Goal: Transaction & Acquisition: Obtain resource

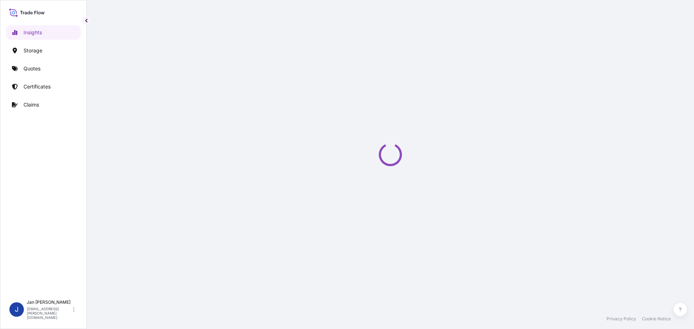
select select "2025"
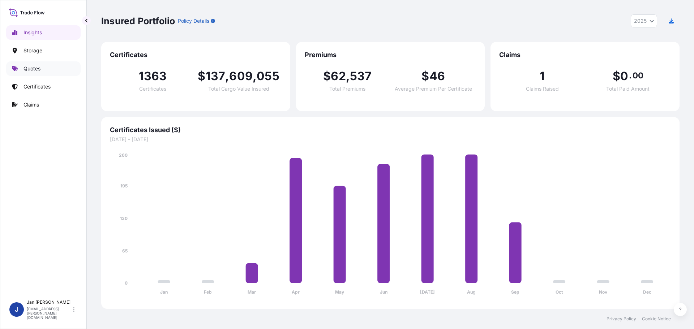
click at [59, 67] on link "Quotes" at bounding box center [43, 68] width 75 height 14
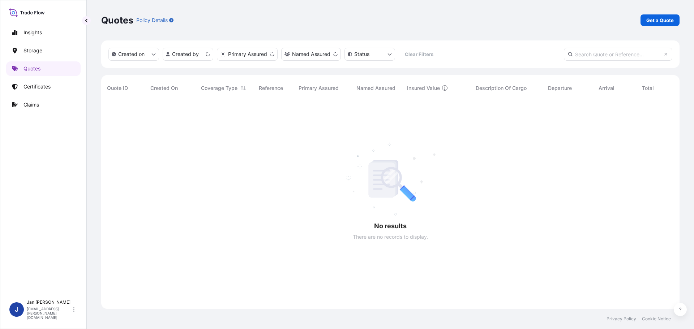
scroll to position [207, 573]
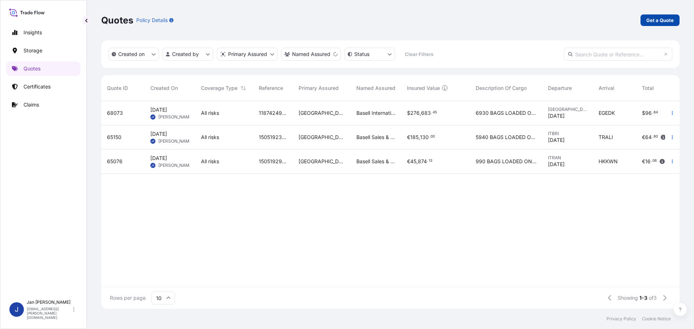
click at [651, 27] on div "Quotes Policy Details Get a Quote" at bounding box center [390, 20] width 579 height 41
click at [653, 24] on p "Get a Quote" at bounding box center [660, 20] width 27 height 7
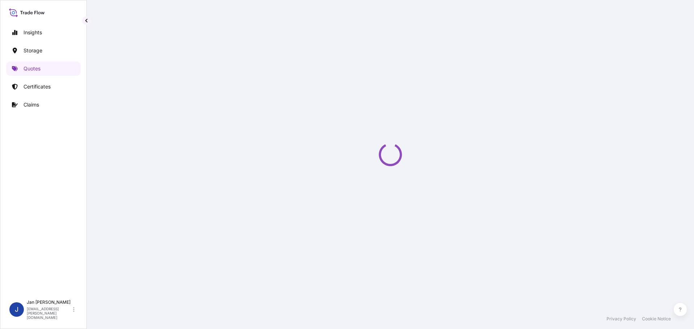
select select "Water"
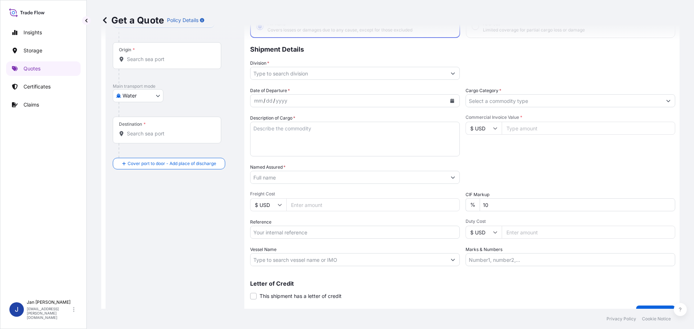
scroll to position [67, 0]
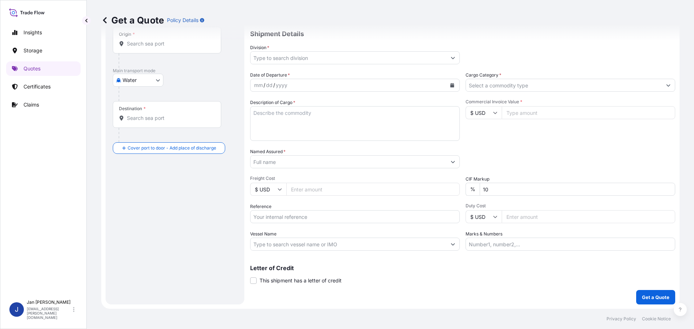
click at [329, 224] on div "Date of Departure * mm / dd / yyyy Cargo Category * Description of Cargo * Comm…" at bounding box center [462, 161] width 425 height 179
paste input "1187427218"
click at [327, 215] on input "1187427218" at bounding box center [355, 216] width 210 height 13
type input "1187427218 /"
click at [332, 245] on input "Vessel Name" at bounding box center [349, 244] width 196 height 13
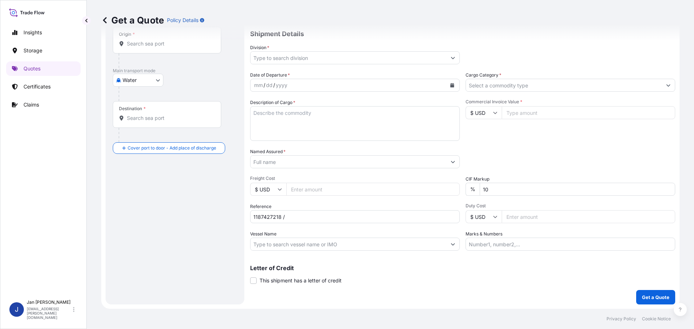
paste input "SOFIA EXPRESS"
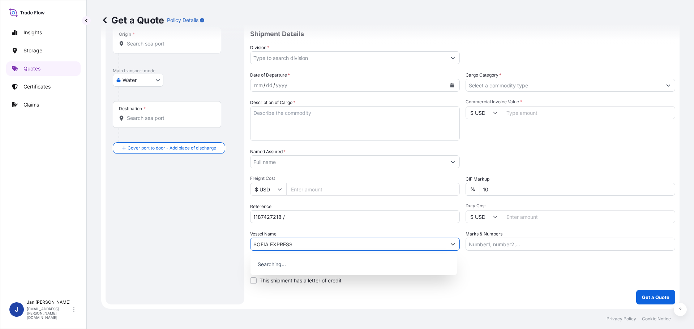
type input "SOFIA EXPRESS"
click at [331, 232] on div "Vessel Name SOFIA EXPRESS" at bounding box center [355, 241] width 210 height 20
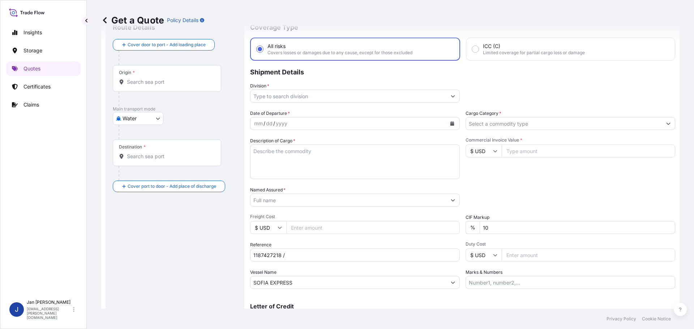
scroll to position [0, 0]
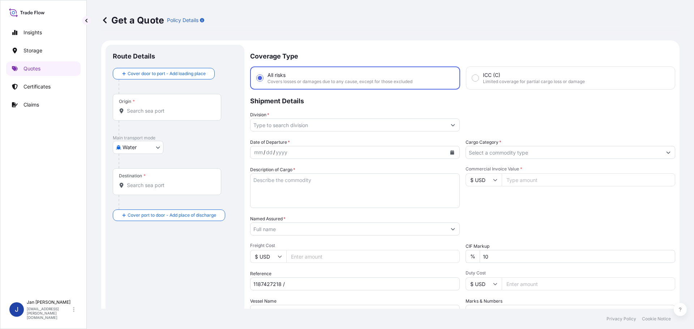
click at [131, 112] on input "Origin *" at bounding box center [169, 110] width 85 height 7
paste input "[GEOGRAPHIC_DATA], [GEOGRAPHIC_DATA]"
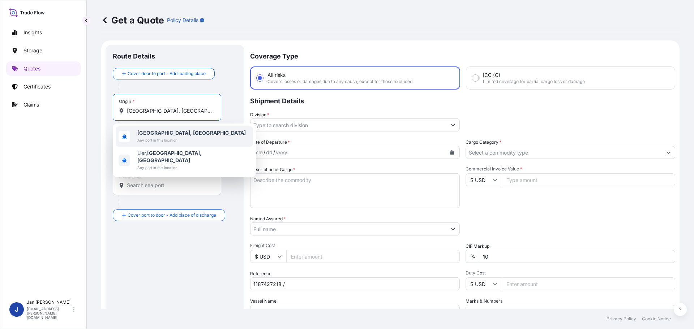
click at [146, 129] on span "[GEOGRAPHIC_DATA], [GEOGRAPHIC_DATA]" at bounding box center [191, 132] width 108 height 7
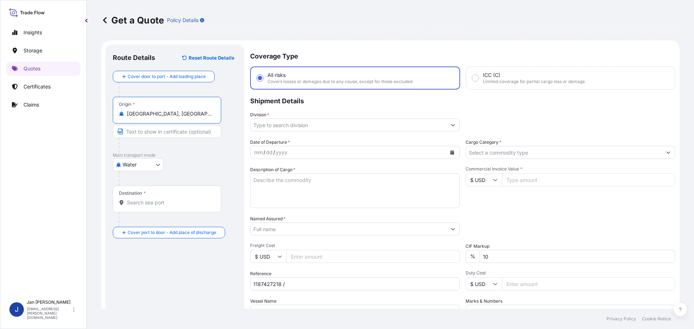
type input "[GEOGRAPHIC_DATA], [GEOGRAPHIC_DATA]"
click at [431, 7] on div "Get a Quote Policy Details" at bounding box center [390, 20] width 579 height 41
click at [174, 208] on div "Destination *" at bounding box center [167, 199] width 108 height 27
click at [174, 207] on input "Destination *" at bounding box center [169, 202] width 85 height 7
paste input "IZMIT, [GEOGRAPHIC_DATA]"
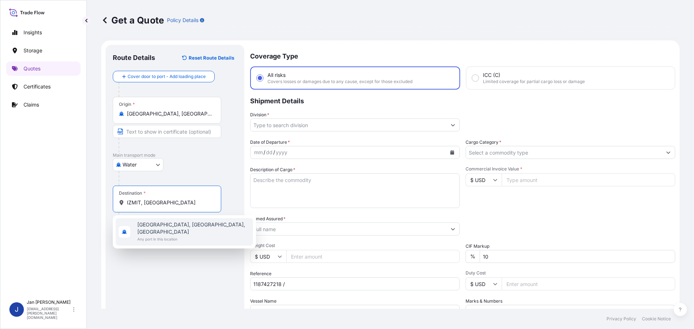
click at [171, 226] on span "[GEOGRAPHIC_DATA], [GEOGRAPHIC_DATA], [GEOGRAPHIC_DATA]" at bounding box center [193, 228] width 113 height 14
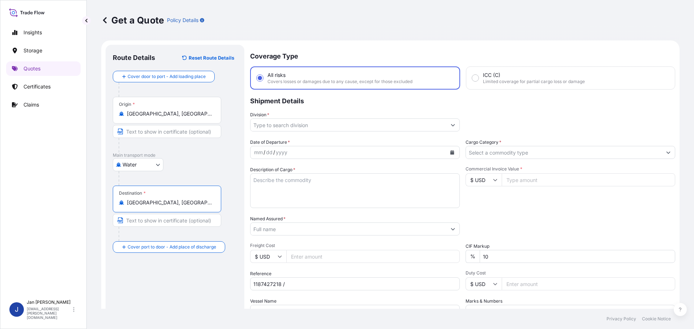
type input "[GEOGRAPHIC_DATA], [GEOGRAPHIC_DATA], [GEOGRAPHIC_DATA]"
click at [367, 110] on p "Shipment Details" at bounding box center [462, 101] width 425 height 22
click at [365, 129] on input "Division *" at bounding box center [349, 125] width 196 height 13
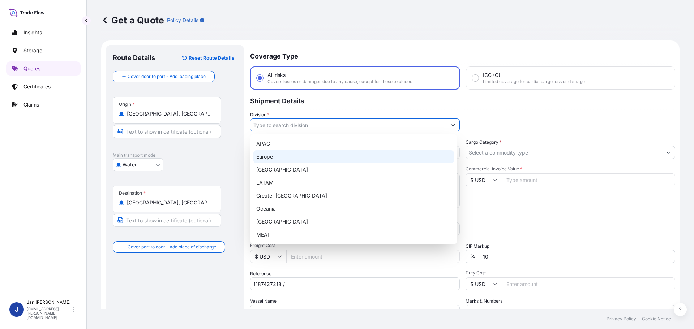
click at [289, 161] on div "Europe" at bounding box center [354, 156] width 201 height 13
type input "Europe"
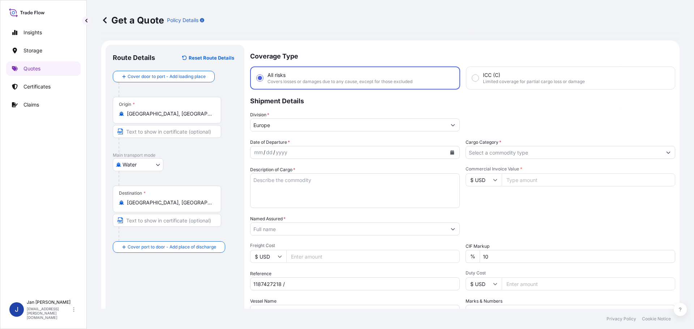
click at [599, 120] on div "Division * [GEOGRAPHIC_DATA]" at bounding box center [462, 121] width 425 height 20
click at [533, 158] on input "Cargo Category *" at bounding box center [564, 152] width 196 height 13
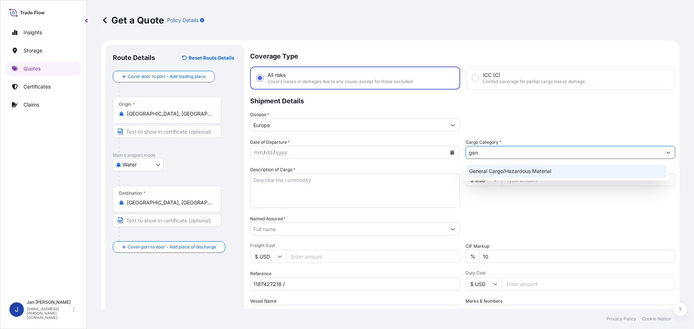
click at [569, 169] on div "General Cargo/Hazardous Material" at bounding box center [567, 171] width 201 height 13
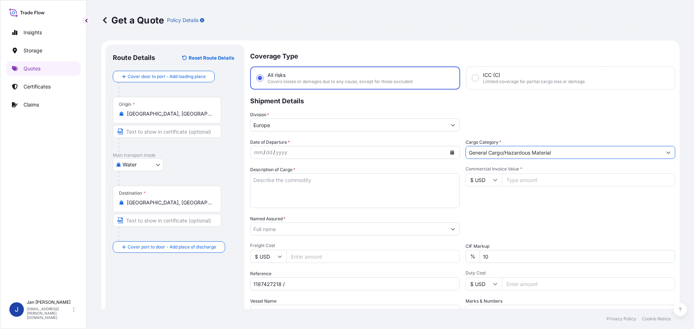
type input "General Cargo/Hazardous Material"
click at [542, 122] on div "Division * [GEOGRAPHIC_DATA]" at bounding box center [462, 121] width 425 height 20
click at [451, 154] on icon "Calendar" at bounding box center [453, 152] width 4 height 4
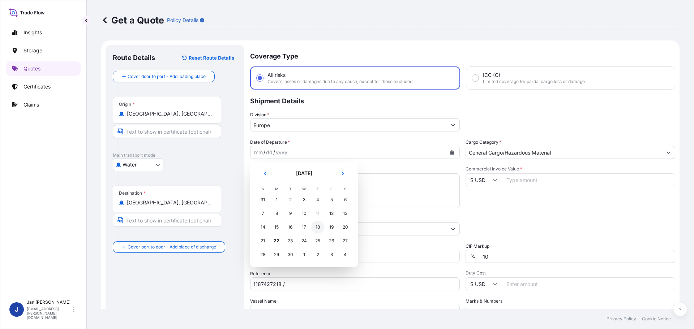
click at [314, 231] on div "18" at bounding box center [317, 227] width 13 height 13
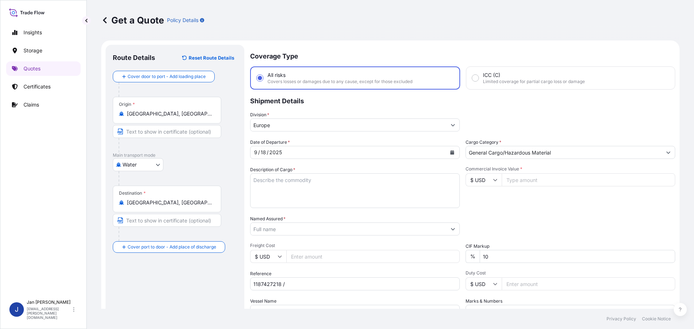
click at [554, 124] on div "Division * [GEOGRAPHIC_DATA]" at bounding box center [462, 121] width 425 height 20
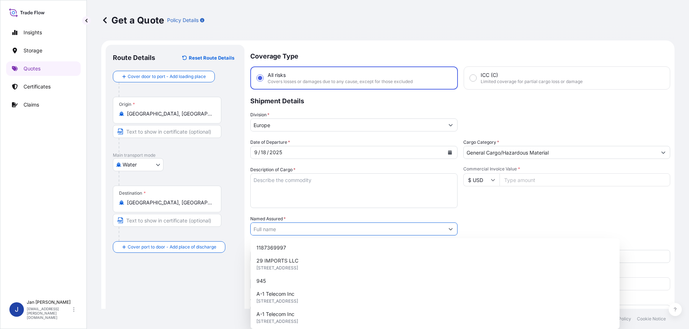
click at [369, 231] on input "Named Assured *" at bounding box center [347, 229] width 193 height 13
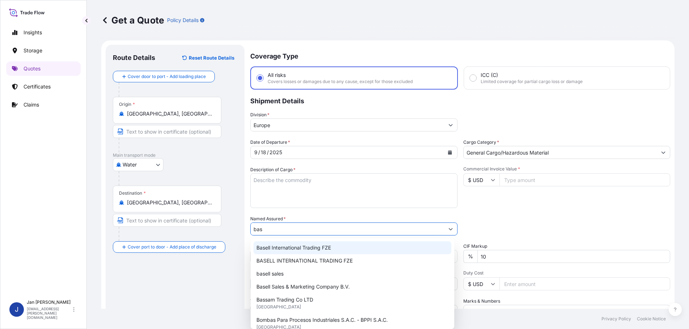
click at [339, 246] on div "Basell International Trading FZE" at bounding box center [353, 248] width 198 height 13
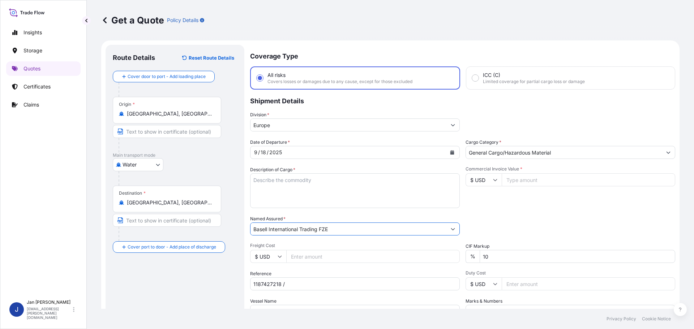
type input "Basell International Trading FZE"
click at [465, 209] on div "Date of Departure * [DATE] Cargo Category * General Cargo/Hazardous Material De…" at bounding box center [462, 228] width 425 height 179
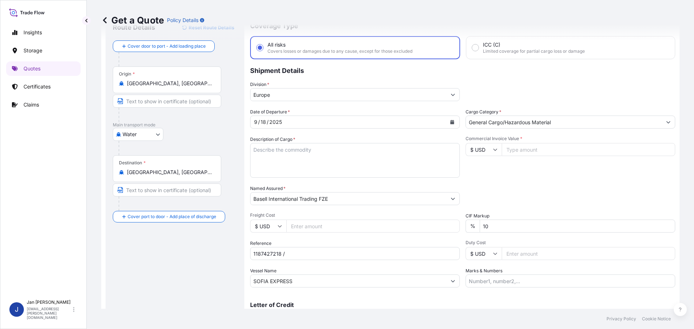
scroll to position [67, 0]
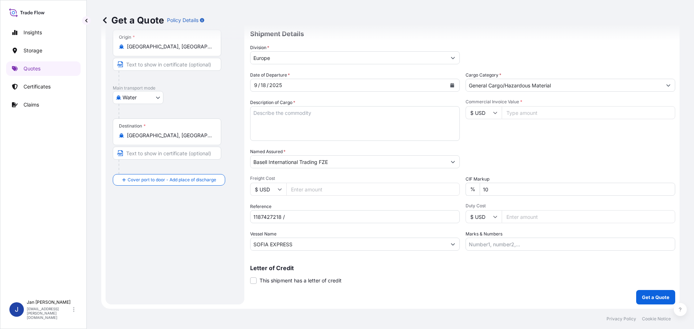
click at [358, 138] on textarea "Description of Cargo *" at bounding box center [355, 123] width 210 height 35
paste textarea "POLYETHYLENE 2 BULK UNPACKED LOADED INTO 1 20' DRY VAN LUPOLEN GX 5038 39012090"
type textarea "POLYETHYLENE 2 BULK UNPACKED LOADED INTO 1 20' DRY VAN LUPOLEN GX 5038 39012090"
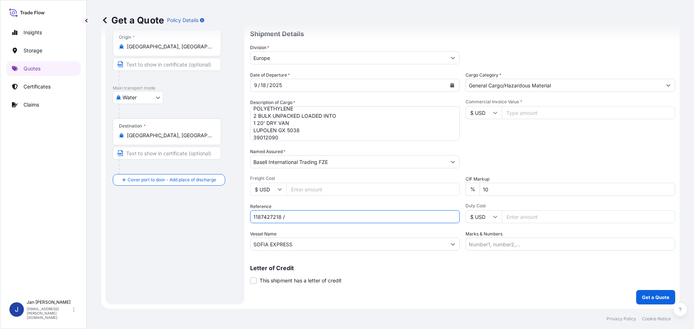
click at [362, 216] on input "1187427218 /" at bounding box center [355, 216] width 210 height 13
paste input "5013162705 / 5013195475 / 304248298"
type input "1187427218 / 5013162705 / 5013195475 / 304248298"
click at [526, 138] on div "Commercial Invoice Value * $ USD" at bounding box center [571, 120] width 210 height 42
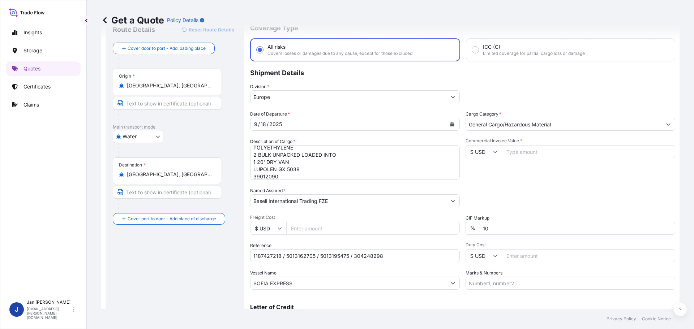
scroll to position [0, 0]
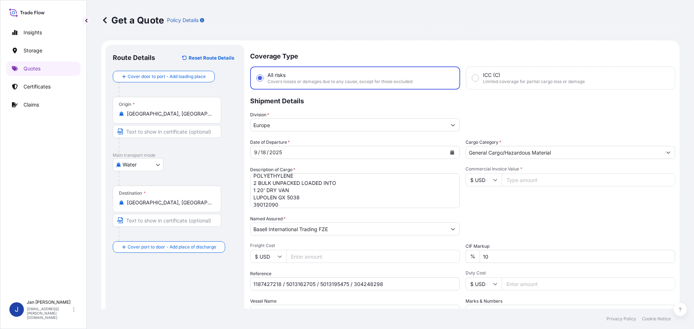
click at [477, 174] on div "Commercial Invoice Value * $ USD" at bounding box center [571, 187] width 210 height 42
click at [481, 184] on input "$ USD" at bounding box center [484, 180] width 36 height 13
click at [481, 204] on div "€ EUR" at bounding box center [481, 200] width 30 height 14
type input "€ EUR"
click at [531, 186] on input "Commercial Invoice Value *" at bounding box center [589, 180] width 174 height 13
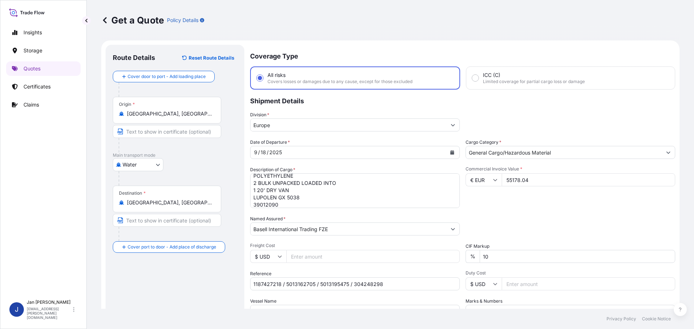
type input "55178.04"
click at [516, 209] on div "Date of Departure * [DATE] Cargo Category * General Cargo/Hazardous Material De…" at bounding box center [462, 228] width 425 height 179
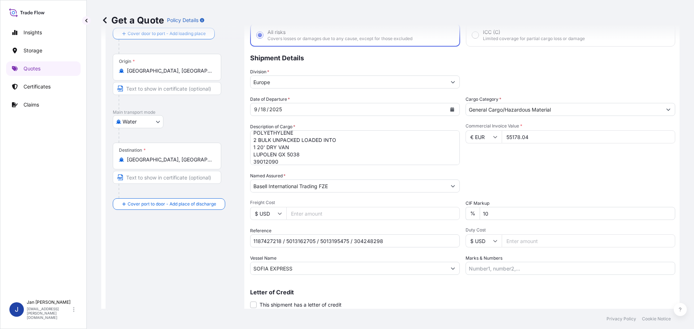
scroll to position [67, 0]
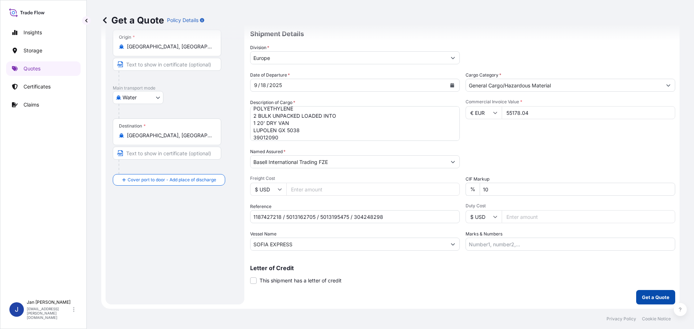
click at [655, 296] on p "Get a Quote" at bounding box center [655, 297] width 27 height 7
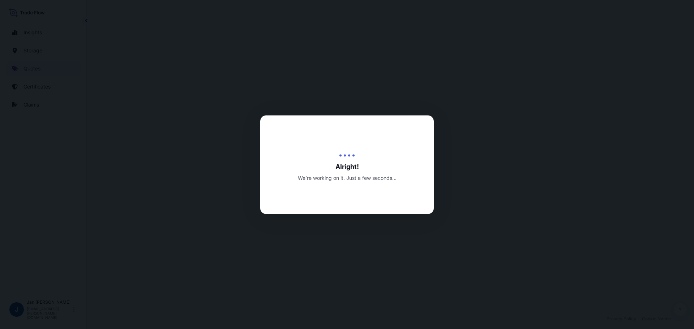
select select "Water"
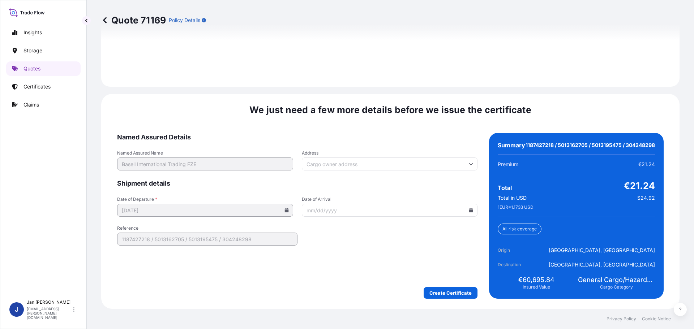
scroll to position [1064, 0]
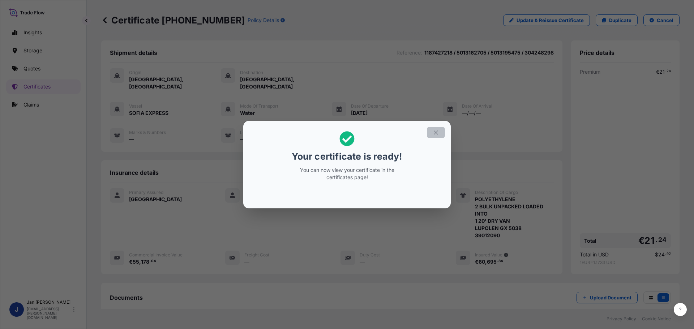
click at [439, 129] on icon "button" at bounding box center [436, 132] width 7 height 7
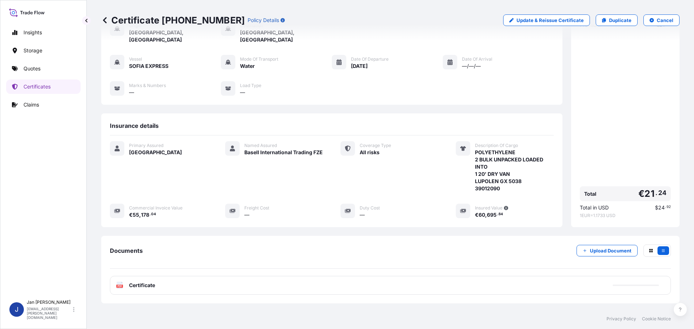
scroll to position [80, 0]
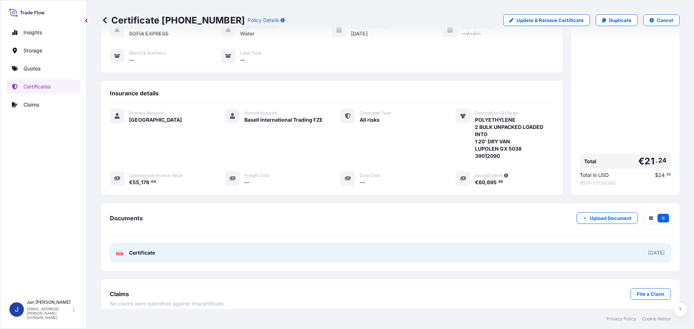
click at [138, 250] on span "Certificate" at bounding box center [142, 253] width 26 height 7
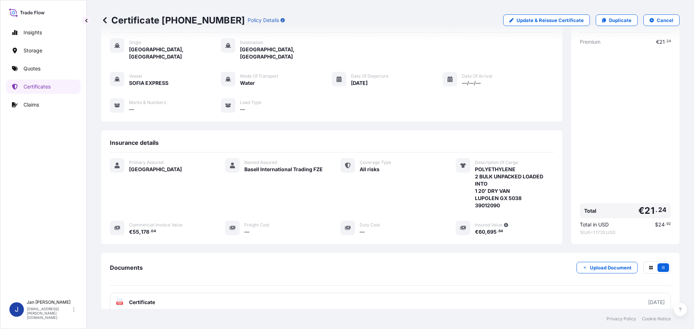
scroll to position [0, 0]
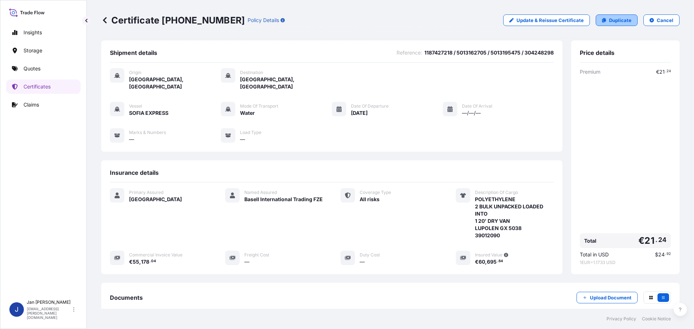
click at [618, 23] on p "Duplicate" at bounding box center [620, 20] width 22 height 7
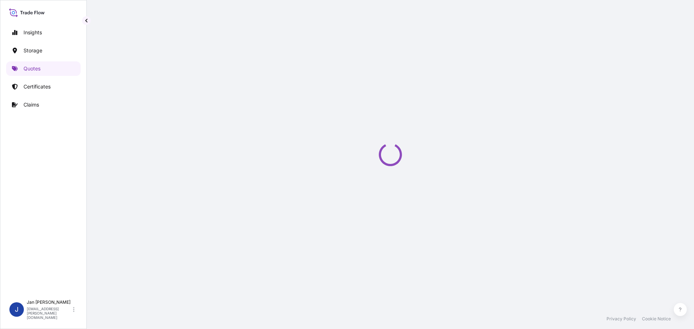
select select "Water"
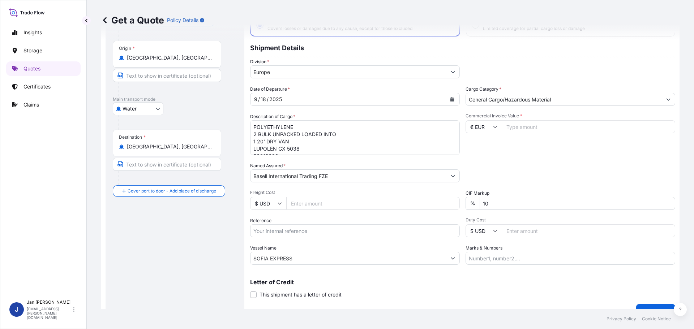
scroll to position [67, 0]
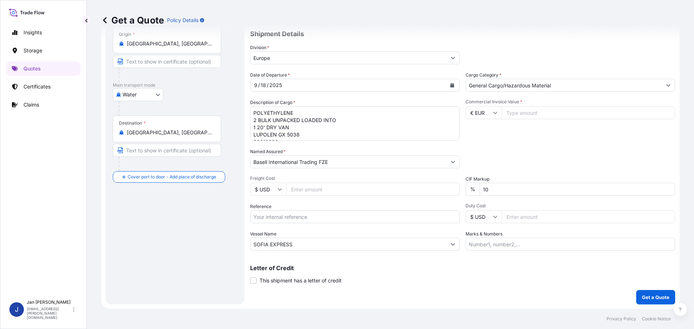
click at [321, 248] on input "SOFIA EXPRESS" at bounding box center [349, 244] width 196 height 13
paste input "[PERSON_NAME]"
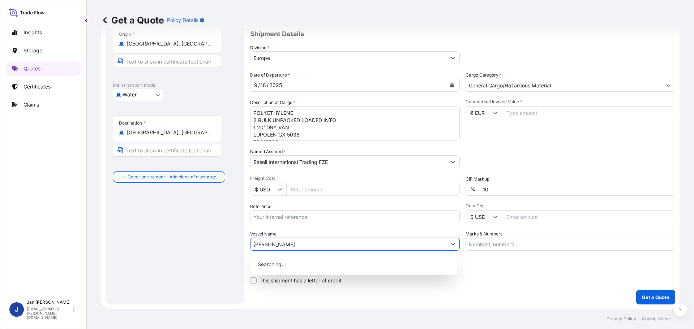
type input "[PERSON_NAME]"
click at [325, 235] on div "Vessel Name [PERSON_NAME]" at bounding box center [355, 241] width 210 height 20
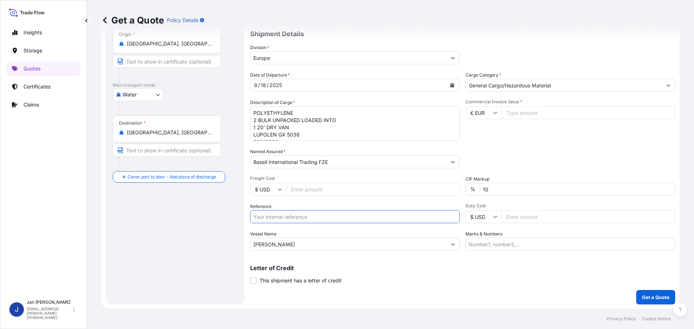
click at [302, 218] on input "Reference" at bounding box center [355, 216] width 210 height 13
paste input "1187432938"
type input "1187432938 /"
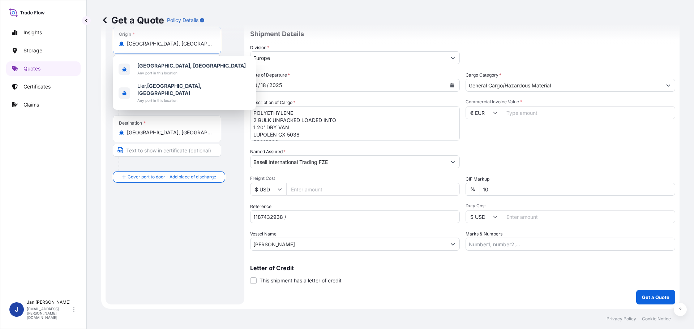
click at [172, 43] on input "[GEOGRAPHIC_DATA], [GEOGRAPHIC_DATA]" at bounding box center [169, 43] width 85 height 7
paste input "[GEOGRAPHIC_DATA], [GEOGRAPHIC_DATA]"
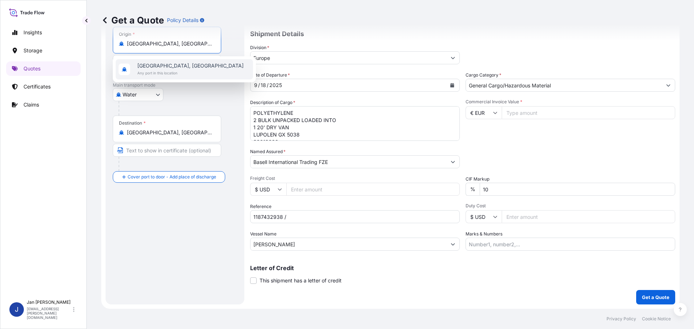
click at [191, 73] on div "[GEOGRAPHIC_DATA], [GEOGRAPHIC_DATA] Any port in this location" at bounding box center [184, 69] width 137 height 20
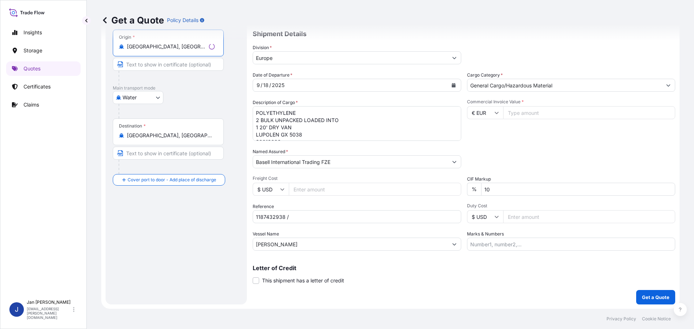
type input "[GEOGRAPHIC_DATA], [GEOGRAPHIC_DATA]"
click at [155, 127] on div "Destination * [GEOGRAPHIC_DATA], [GEOGRAPHIC_DATA], [GEOGRAPHIC_DATA]" at bounding box center [167, 132] width 108 height 27
click at [155, 132] on input "[GEOGRAPHIC_DATA], [GEOGRAPHIC_DATA], [GEOGRAPHIC_DATA]" at bounding box center [169, 135] width 85 height 7
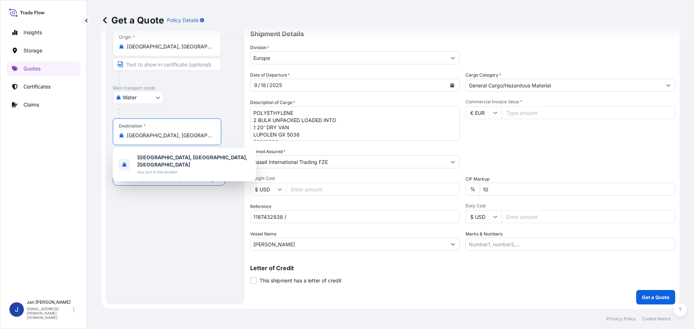
click at [155, 135] on input "[GEOGRAPHIC_DATA], [GEOGRAPHIC_DATA], [GEOGRAPHIC_DATA]" at bounding box center [169, 135] width 85 height 7
paste input "IZMIR, [GEOGRAPHIC_DATA]"
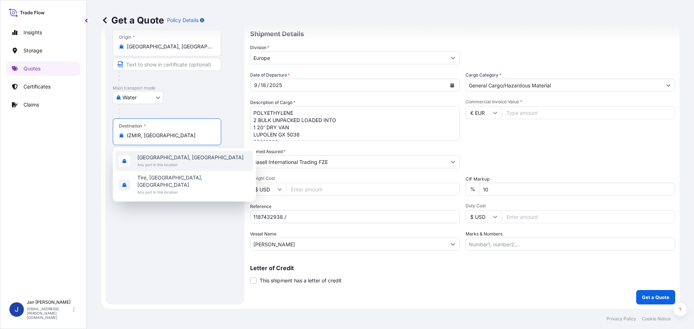
click at [164, 160] on span "[GEOGRAPHIC_DATA], [GEOGRAPHIC_DATA]" at bounding box center [190, 157] width 106 height 7
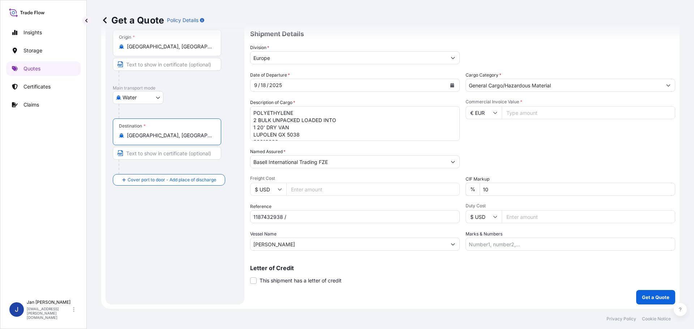
type input "[GEOGRAPHIC_DATA], [GEOGRAPHIC_DATA]"
click at [558, 172] on div "Date of Departure * [DATE] Cargo Category * General Cargo/Hazardous Material De…" at bounding box center [462, 161] width 425 height 179
click at [537, 113] on input "Commercial Invoice Value *" at bounding box center [589, 112] width 174 height 13
type input "331868.51"
click at [485, 113] on input "€ EUR" at bounding box center [484, 112] width 36 height 13
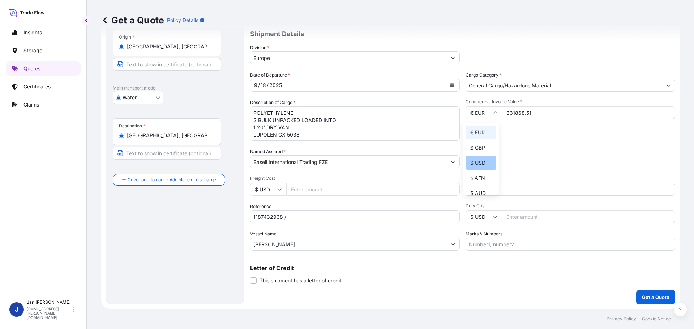
click at [480, 165] on div "$ USD" at bounding box center [481, 163] width 30 height 14
type input "$ USD"
click at [313, 136] on textarea "POLYETHYLENE 2 BULK UNPACKED LOADED INTO 1 20' DRY VAN LUPOLEN GX 5038 39012090" at bounding box center [355, 123] width 210 height 35
paste textarea "11880 BAGS LOADED ONTO 216 PALLETS LOADED INTO 12 40' HIGH CUBE CONTAINER LUPOL…"
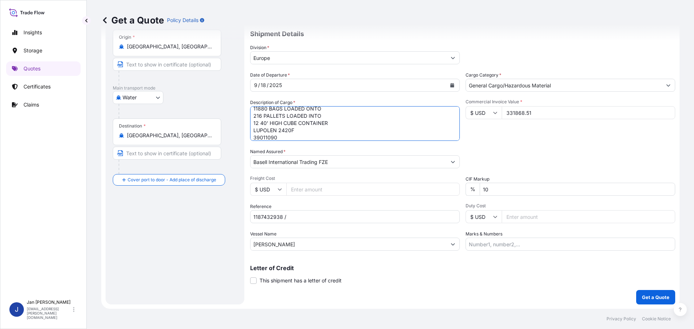
type textarea "POLYETHYLENE 11880 BAGS LOADED ONTO 216 PALLETS LOADED INTO 12 40' HIGH CUBE CO…"
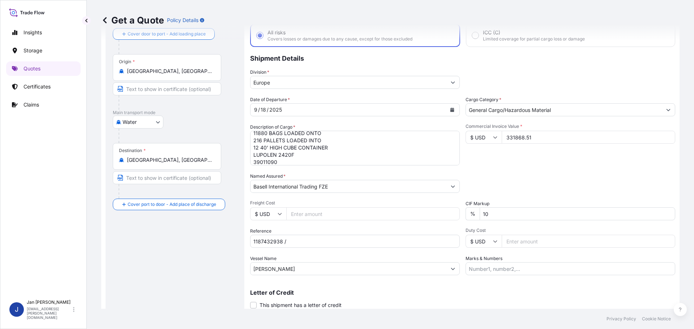
scroll to position [67, 0]
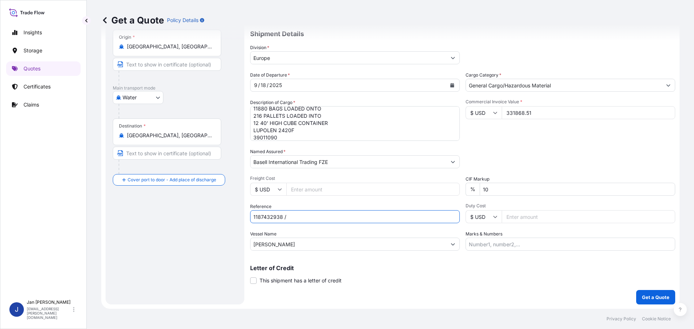
click at [330, 220] on input "1187432938 /" at bounding box center [355, 216] width 210 height 13
paste input "5013221797"
click at [376, 220] on input "1187432938 / 5013221797" at bounding box center [355, 216] width 210 height 13
paste input "5013214434"
paste input "304256999"
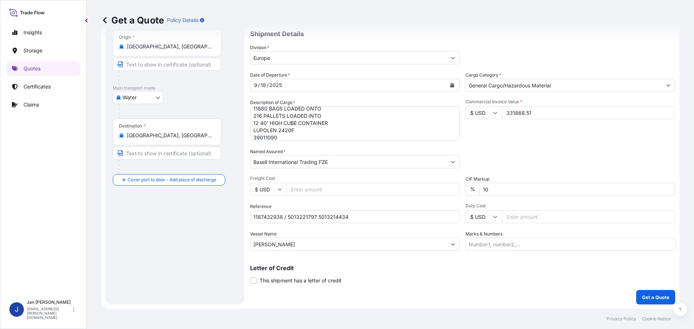
click at [381, 217] on input "1187432938 / 5013221797 5013214434" at bounding box center [355, 216] width 210 height 13
paste input "4900881759"
click at [402, 219] on input "1187432938 / 5013221797 5013214434 304256999 4900881759" at bounding box center [355, 216] width 210 height 13
type input "1187432938 / 5013221797 5013214434 304256999 4900881759"
click at [661, 301] on p "Get a Quote" at bounding box center [655, 297] width 27 height 7
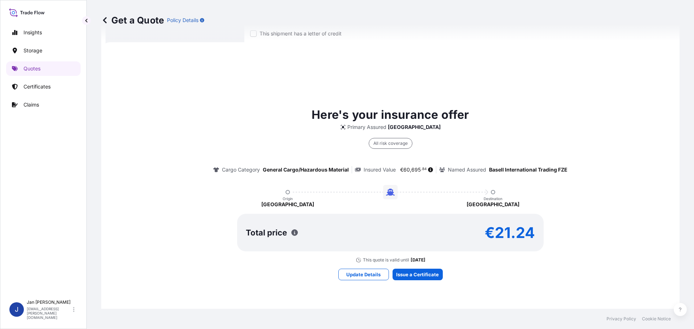
scroll to position [321, 0]
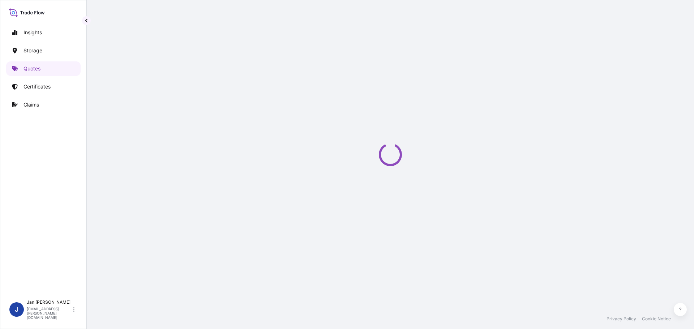
select select "Water"
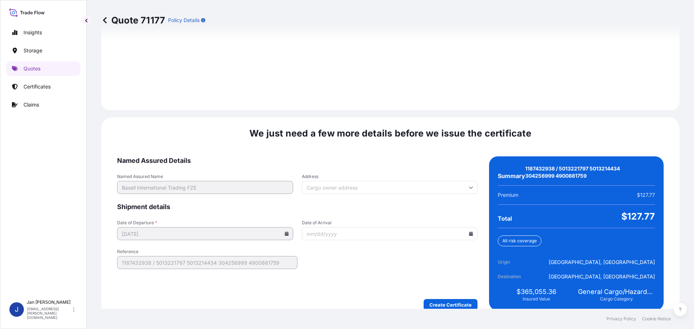
scroll to position [1027, 0]
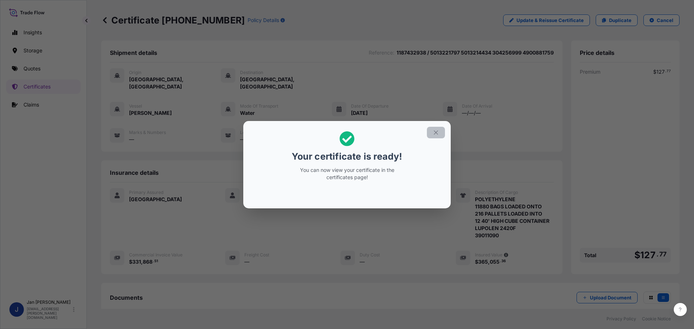
click at [439, 133] on icon "button" at bounding box center [436, 132] width 7 height 7
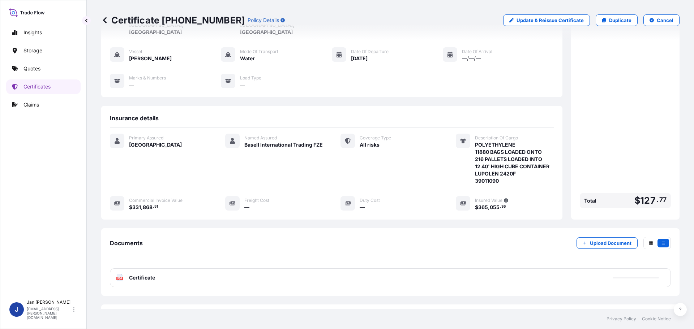
scroll to position [80, 0]
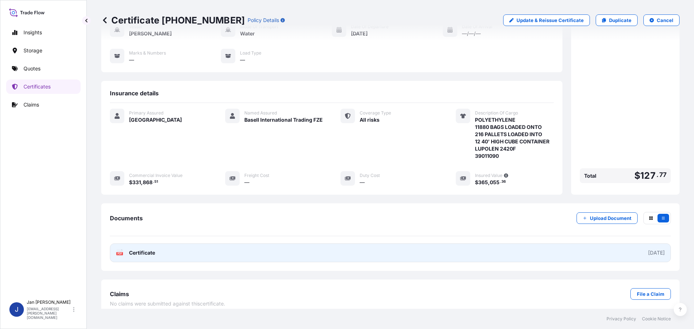
click at [152, 250] on span "Certificate" at bounding box center [142, 253] width 26 height 7
click at [174, 244] on link "PDF Certificate [DATE]" at bounding box center [390, 253] width 561 height 19
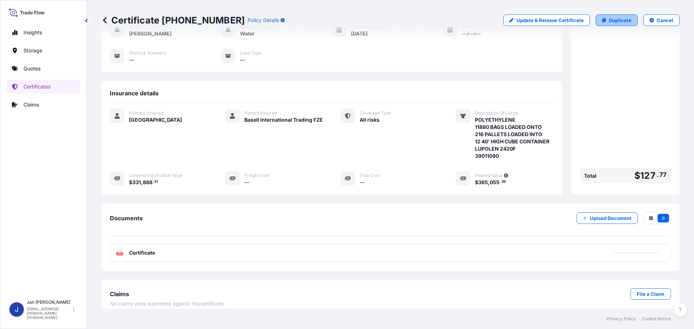
click at [628, 25] on link "Duplicate" at bounding box center [617, 20] width 42 height 12
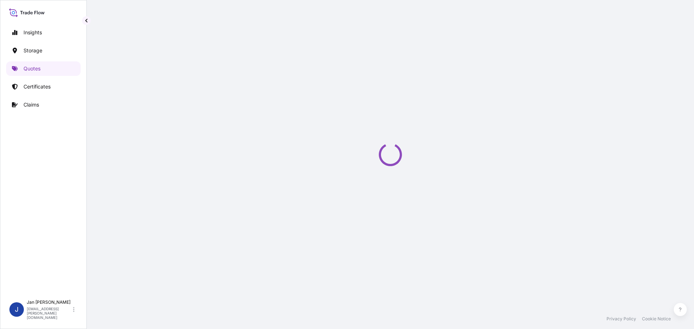
select select "Water"
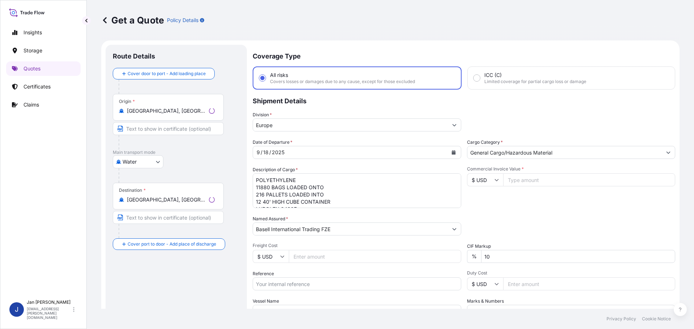
scroll to position [12, 0]
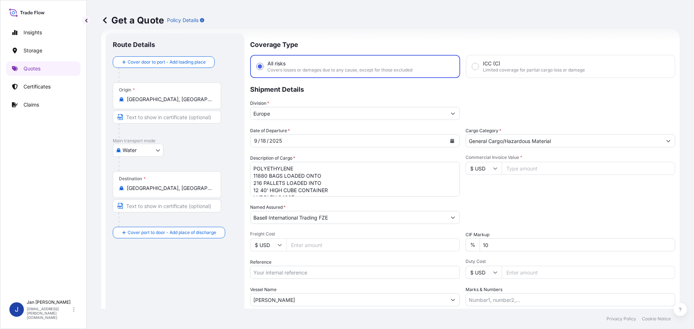
click at [341, 269] on input "Reference" at bounding box center [355, 272] width 210 height 13
paste input "1187428574"
type input "1187428574 /"
click at [362, 185] on textarea "POLYETHYLENE 11880 BAGS LOADED ONTO 216 PALLETS LOADED INTO 12 40' HIGH CUBE CO…" at bounding box center [355, 179] width 210 height 35
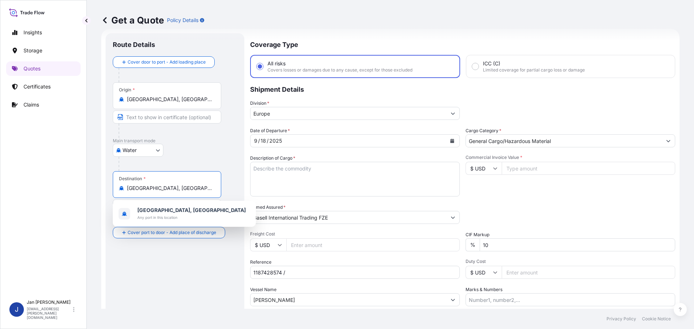
click at [204, 189] on input "[GEOGRAPHIC_DATA], [GEOGRAPHIC_DATA]" at bounding box center [169, 188] width 85 height 7
paste input "ISKENDERUN"
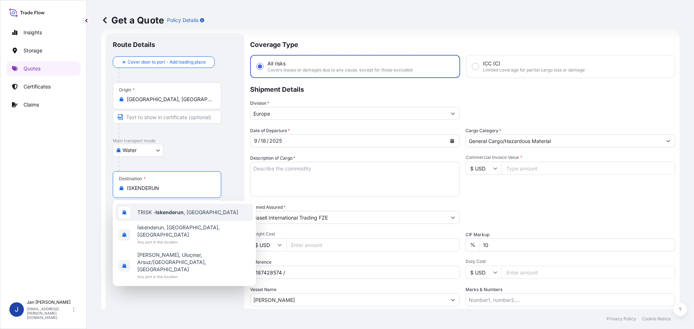
click at [207, 216] on div "TRISK - Iskenderun , [GEOGRAPHIC_DATA]" at bounding box center [184, 212] width 137 height 17
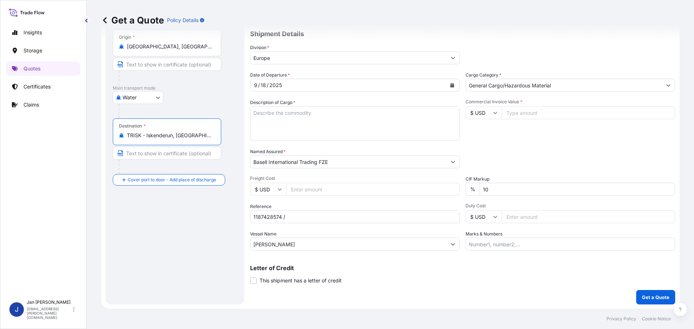
scroll to position [0, 0]
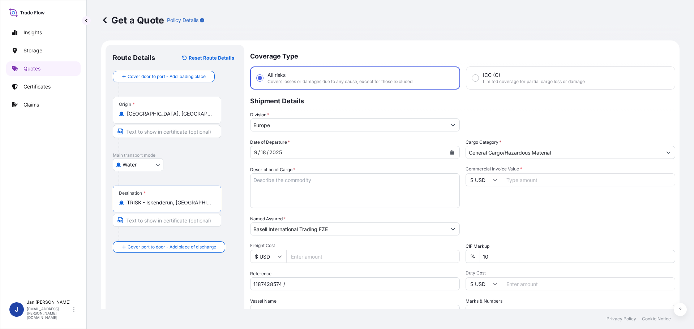
type input "TRISK - Iskenderun, [GEOGRAPHIC_DATA]"
click at [560, 176] on input "Commercial Invoice Value *" at bounding box center [589, 180] width 174 height 13
click at [481, 185] on input "$ USD" at bounding box center [484, 180] width 36 height 13
click at [479, 197] on div "€ EUR" at bounding box center [481, 200] width 30 height 14
type input "€ EUR"
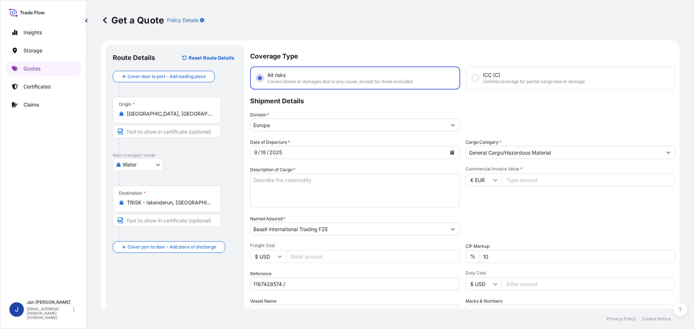
click at [522, 180] on input "Commercial Invoice Value *" at bounding box center [589, 180] width 174 height 13
type input "165066.13"
click at [540, 206] on div "Commercial Invoice Value * € EUR 165066.13" at bounding box center [571, 187] width 210 height 42
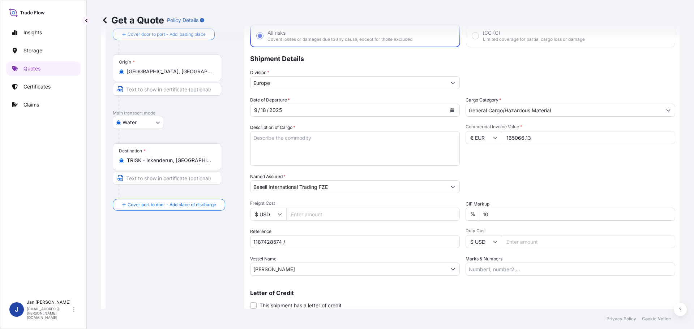
scroll to position [67, 0]
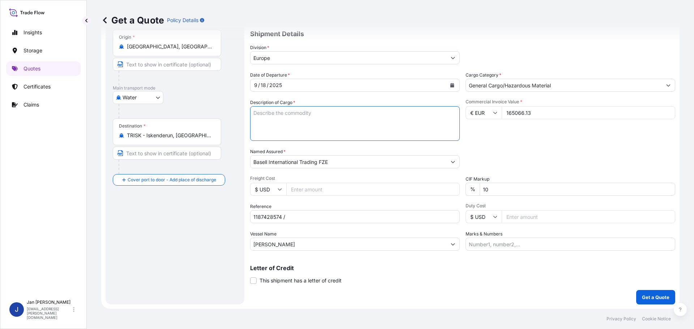
click at [366, 137] on textarea "POLYETHYLENE 11880 BAGS LOADED ONTO 216 PALLETS LOADED INTO 12 40' HIGH CUBE CO…" at bounding box center [355, 123] width 210 height 35
paste textarea "POLYETHYLENE 6930 BAGS LOADED ONTO 126 PALLETS LOADED INTO 7 40' HIGH CUBE CONT…"
type textarea "POLYETHYLENE 6930 BAGS LOADED ONTO 126 PALLETS LOADED INTO 7 40' HIGH CUBE CONT…"
click at [307, 216] on input "1187428574 /" at bounding box center [355, 216] width 210 height 13
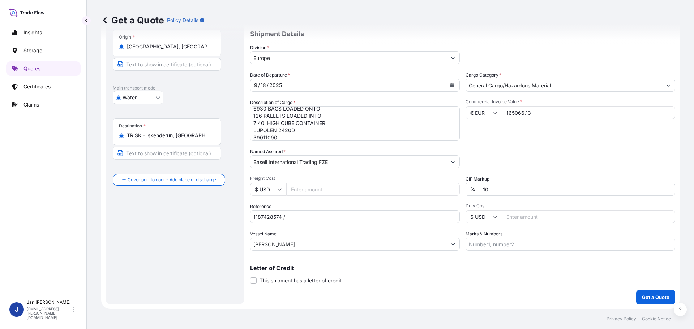
paste input "5013211054 / 5013216780 / 304250370"
type input "1187428574 / 5013211054 / 5013216780 / 304250370"
click at [661, 296] on p "Get a Quote" at bounding box center [655, 297] width 27 height 7
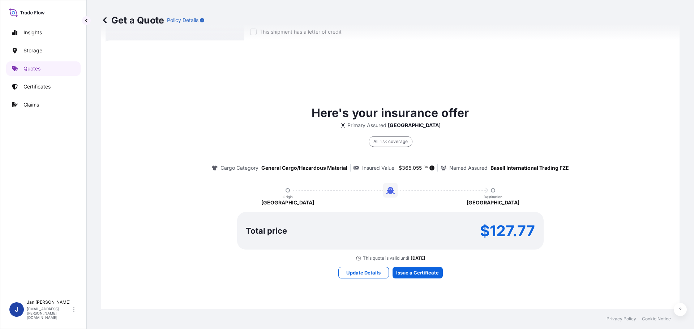
scroll to position [321, 0]
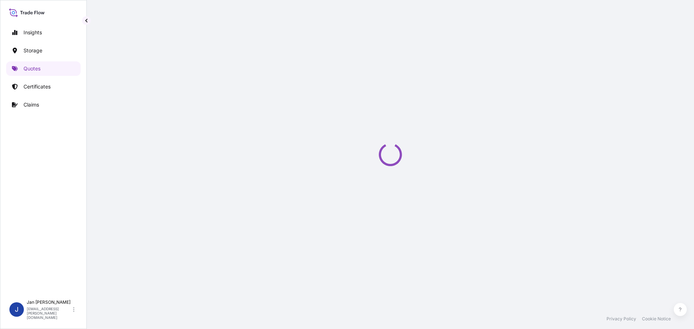
select select "Water"
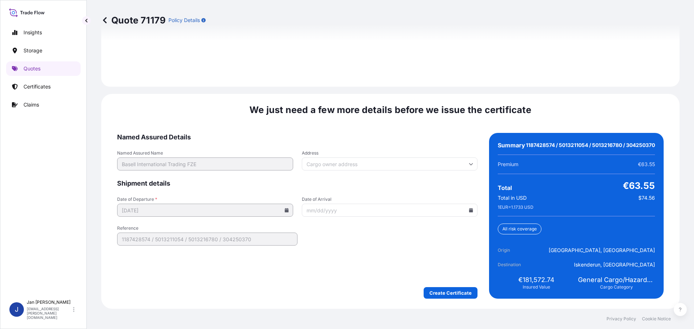
scroll to position [1064, 0]
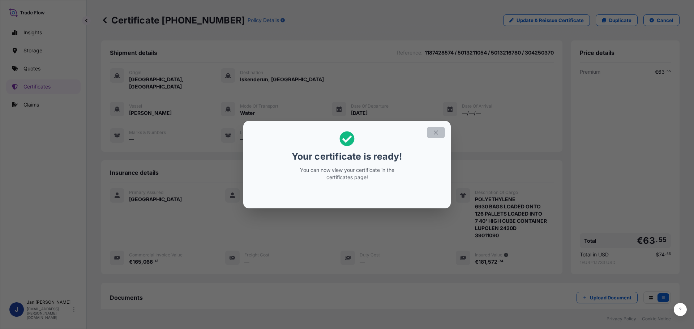
click at [437, 134] on icon "button" at bounding box center [436, 132] width 7 height 7
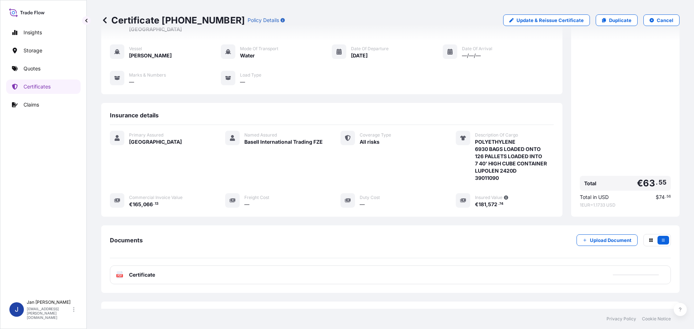
scroll to position [80, 0]
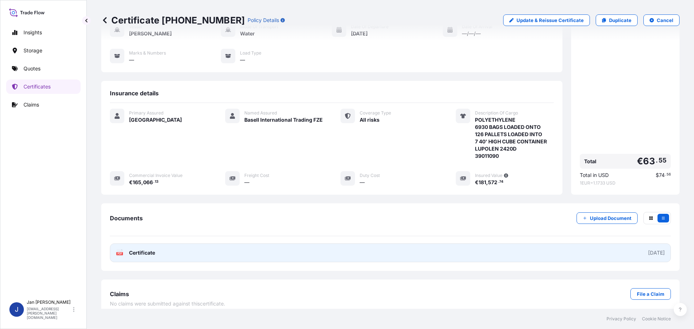
click at [167, 247] on link "PDF Certificate [DATE]" at bounding box center [390, 253] width 561 height 19
